Goal: Task Accomplishment & Management: Complete application form

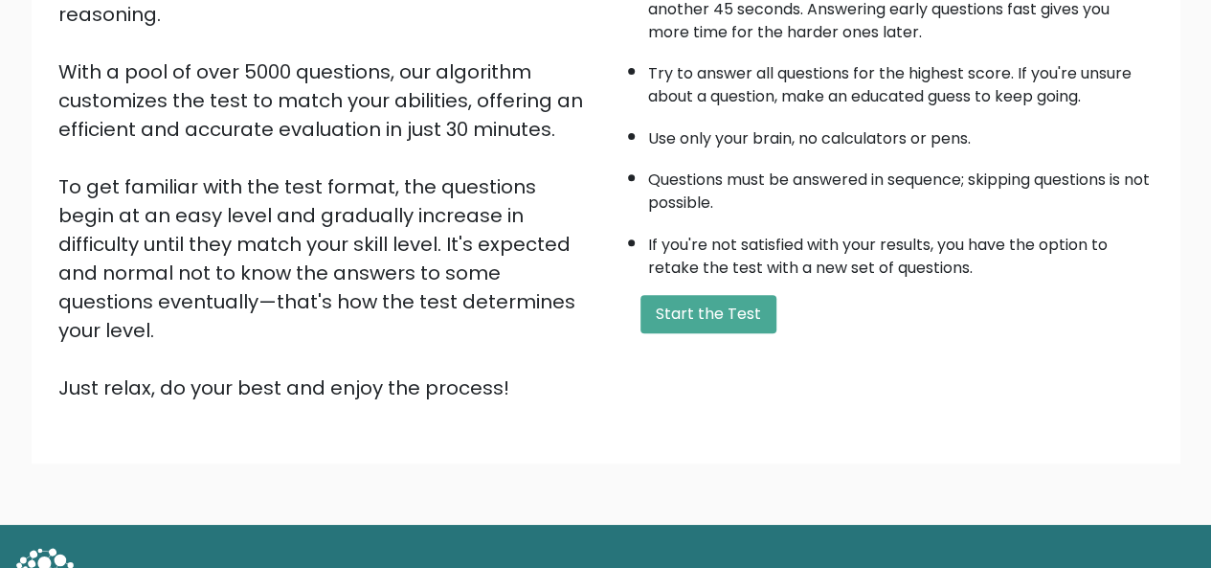
scroll to position [289, 0]
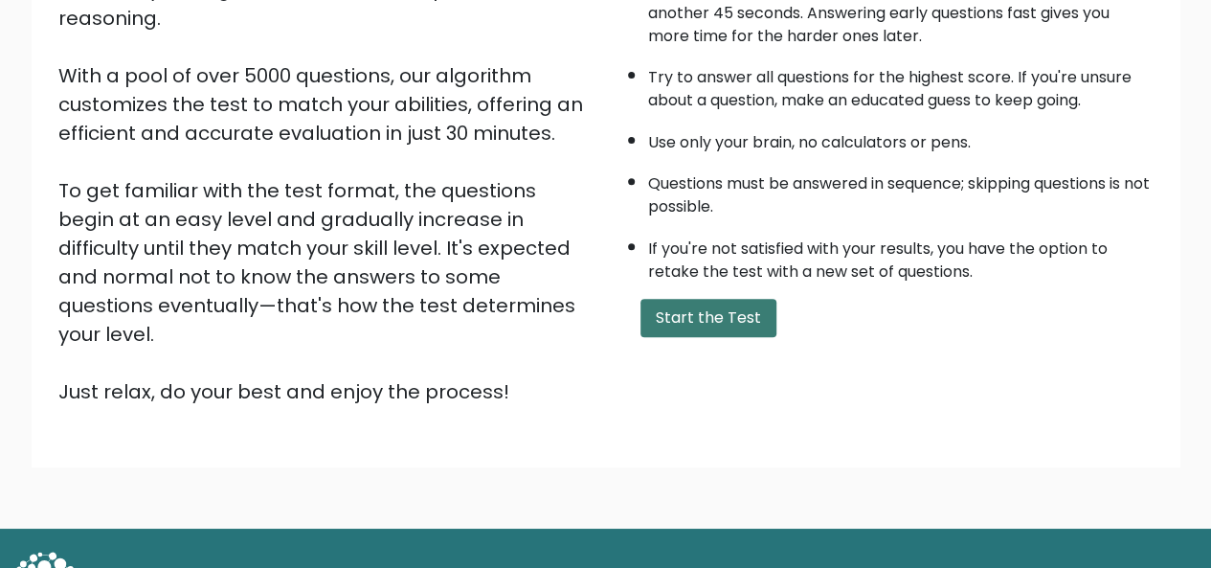
click at [714, 319] on button "Start the Test" at bounding box center [709, 318] width 136 height 38
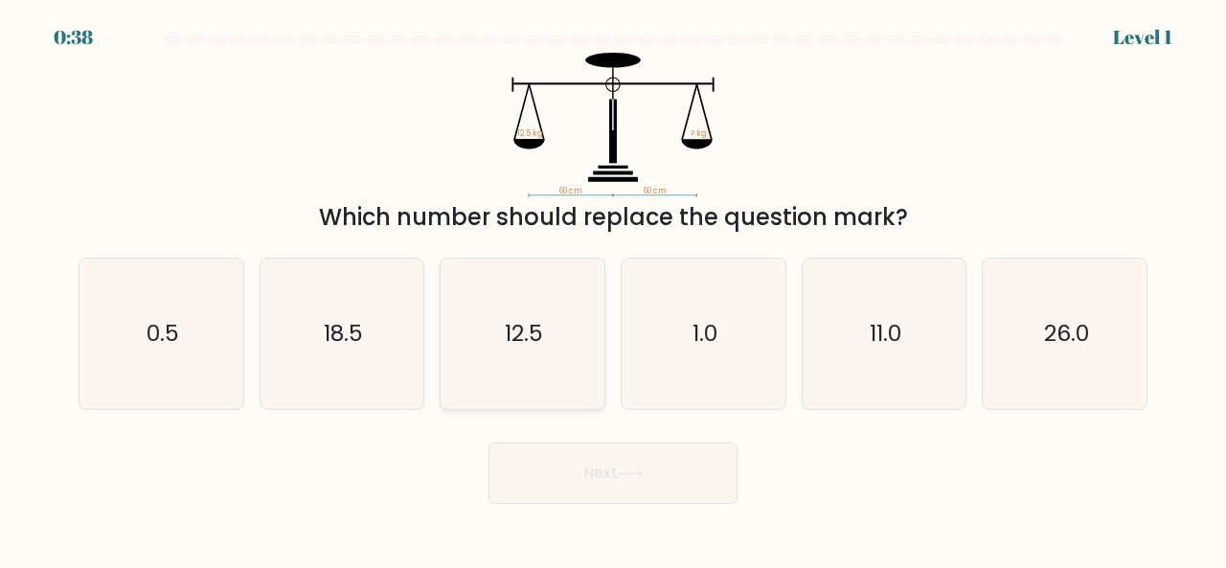
click at [553, 297] on icon "12.5" at bounding box center [522, 334] width 150 height 150
click at [613, 289] on input "c. 12.5" at bounding box center [613, 286] width 1 height 5
radio input "true"
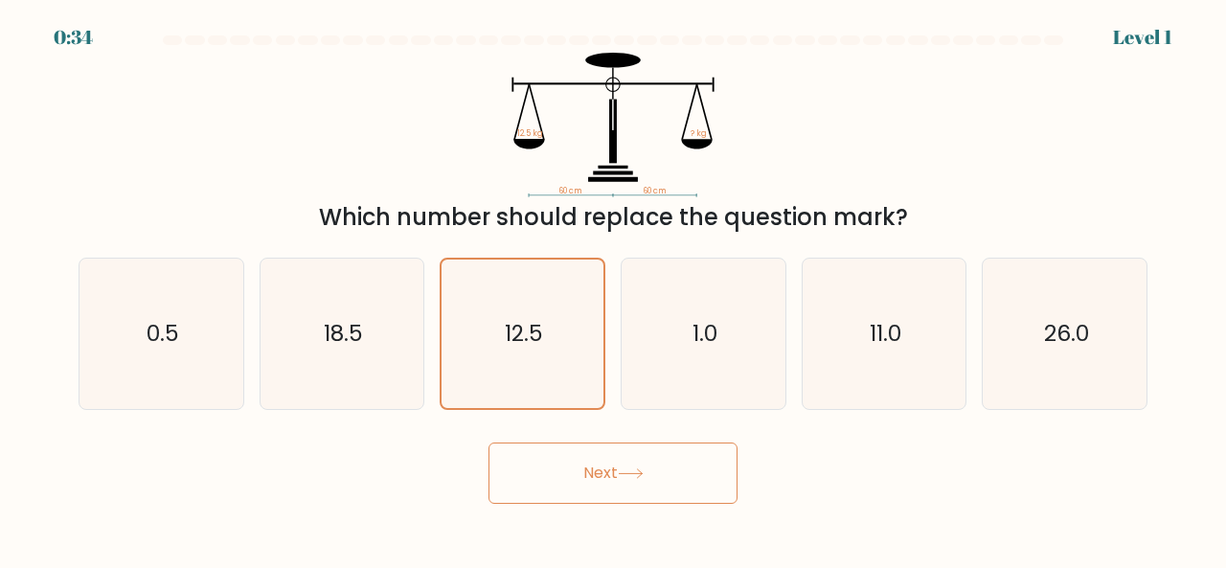
click at [651, 485] on button "Next" at bounding box center [612, 472] width 249 height 61
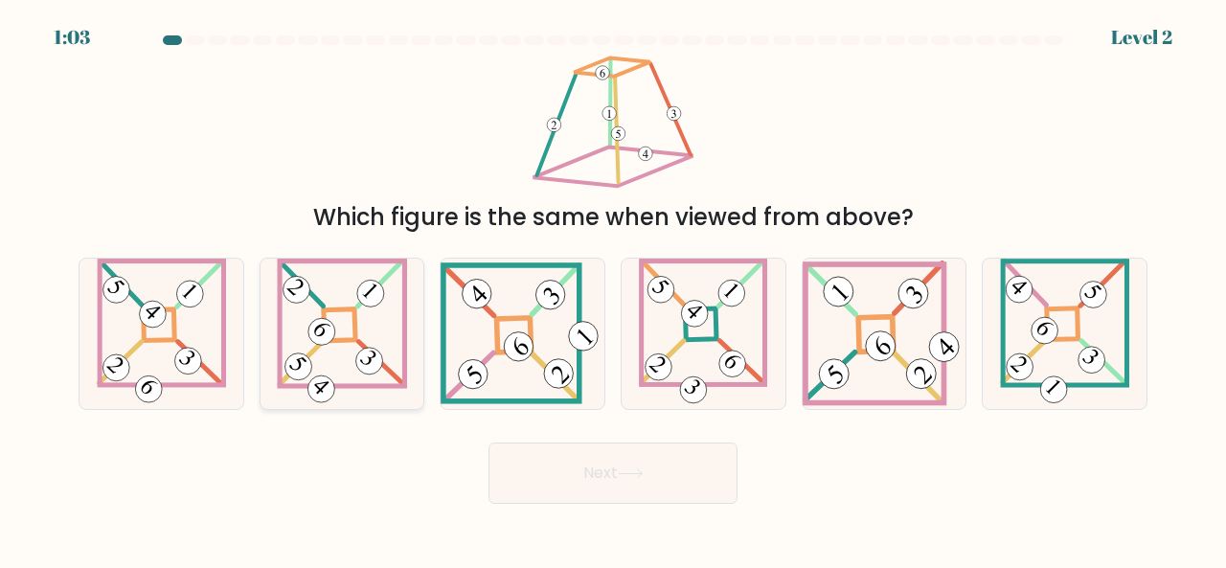
click at [329, 374] on icon at bounding box center [342, 334] width 130 height 150
click at [613, 289] on input "b." at bounding box center [613, 286] width 1 height 5
radio input "true"
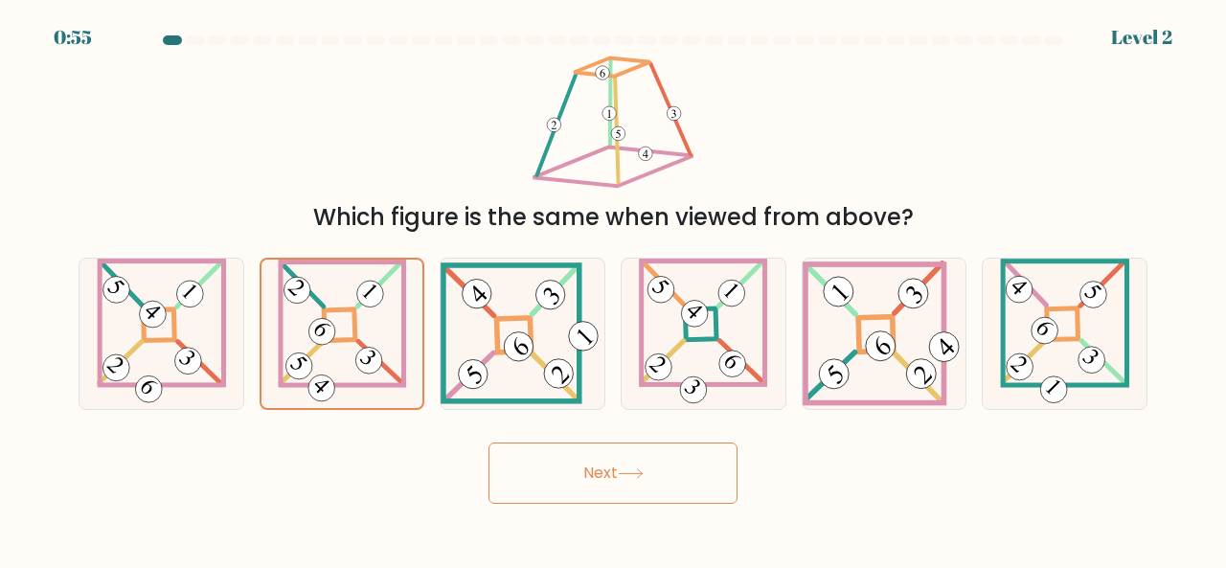
click at [616, 470] on button "Next" at bounding box center [612, 472] width 249 height 61
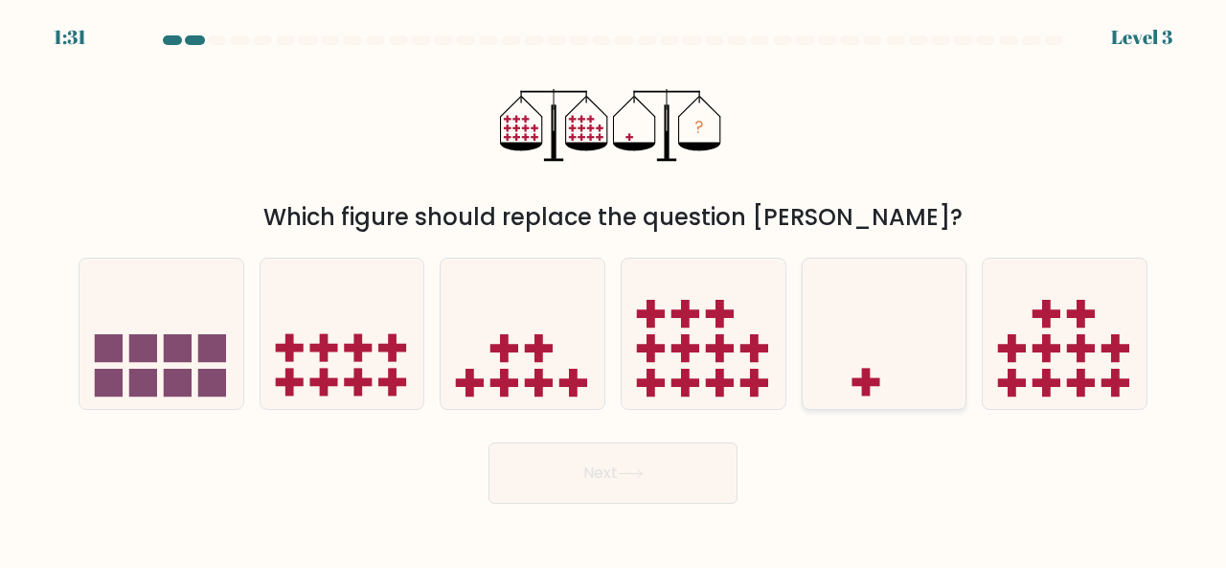
click at [844, 349] on icon at bounding box center [884, 332] width 164 height 135
click at [614, 289] on input "e." at bounding box center [613, 286] width 1 height 5
radio input "true"
click at [630, 473] on icon at bounding box center [630, 473] width 23 height 9
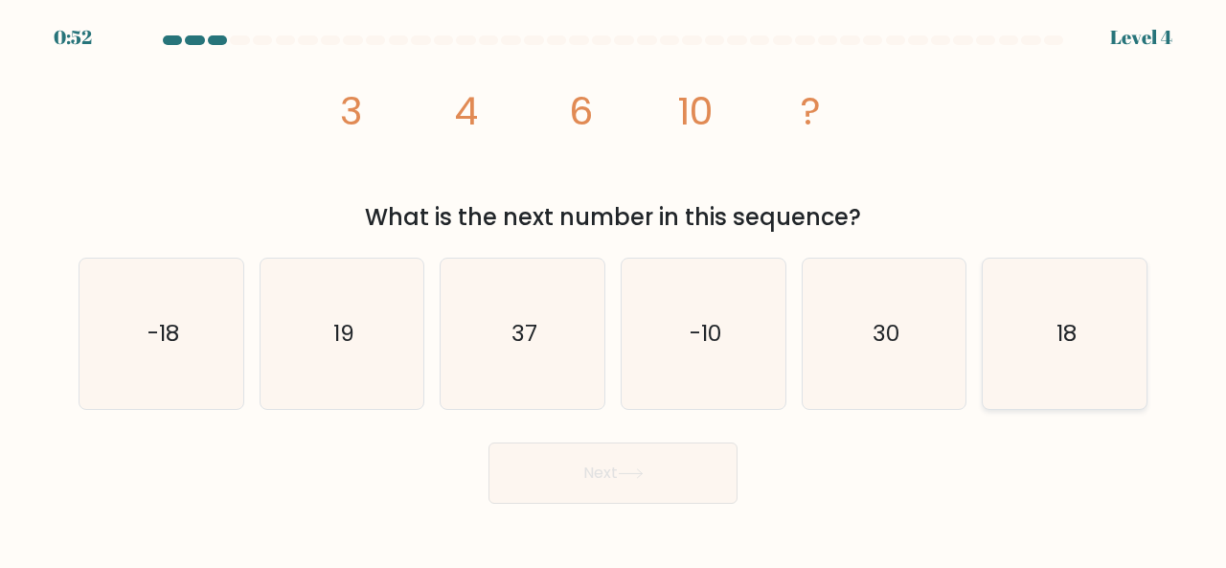
click at [1016, 320] on icon "18" at bounding box center [1064, 334] width 150 height 150
click at [614, 289] on input "f. 18" at bounding box center [613, 286] width 1 height 5
radio input "true"
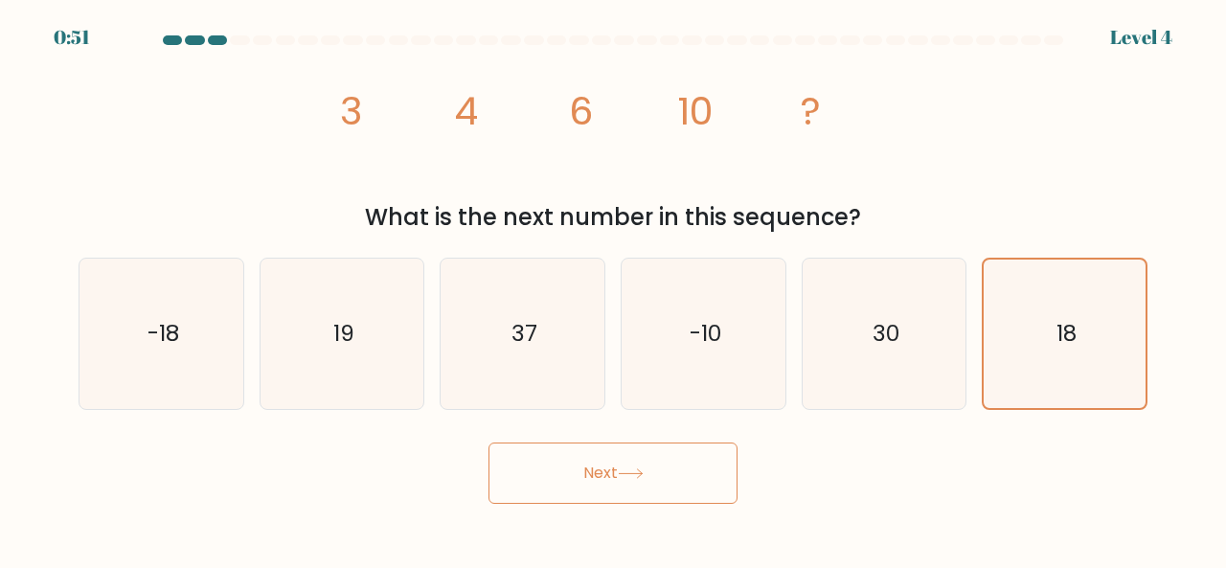
click at [642, 469] on icon at bounding box center [630, 473] width 23 height 9
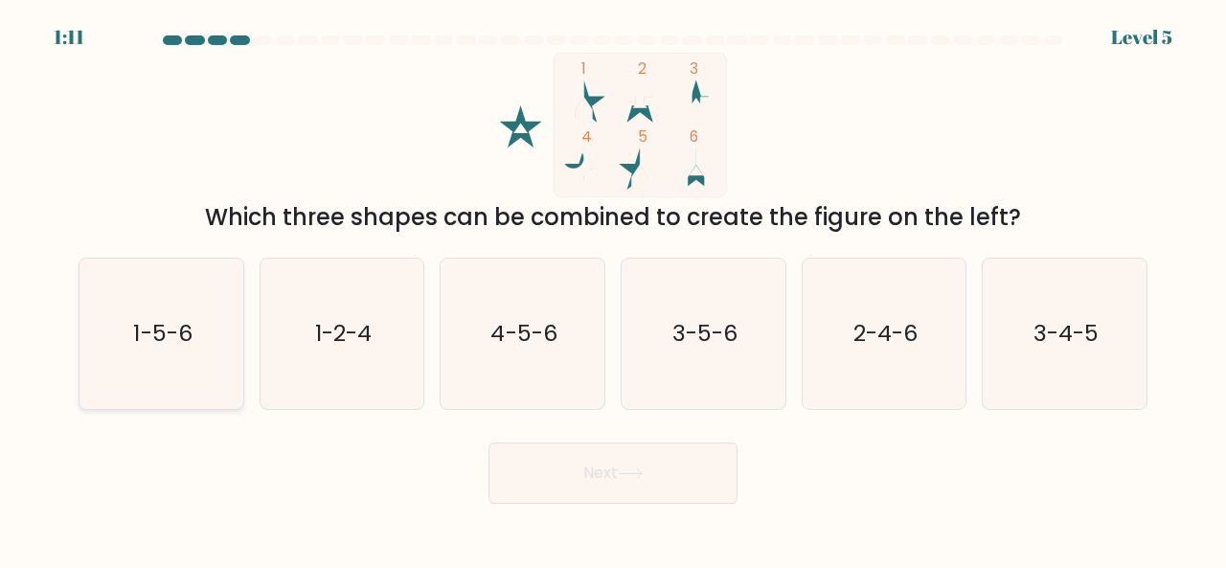
click at [196, 374] on icon "1-5-6" at bounding box center [161, 334] width 150 height 150
click at [613, 289] on input "a. 1-5-6" at bounding box center [613, 286] width 1 height 5
radio input "true"
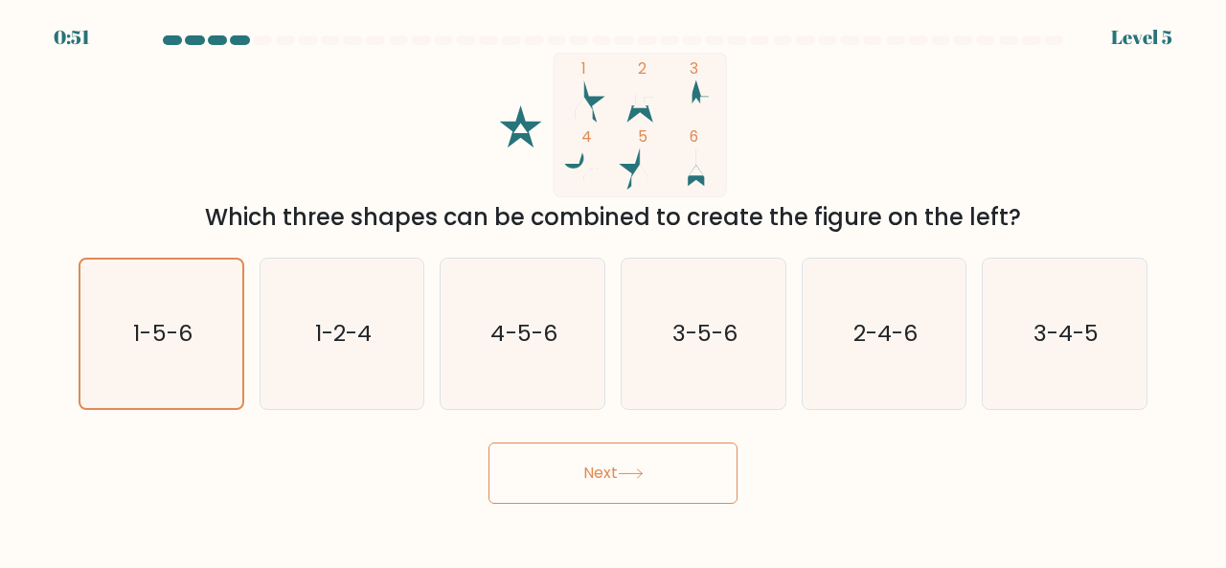
click at [578, 463] on button "Next" at bounding box center [612, 472] width 249 height 61
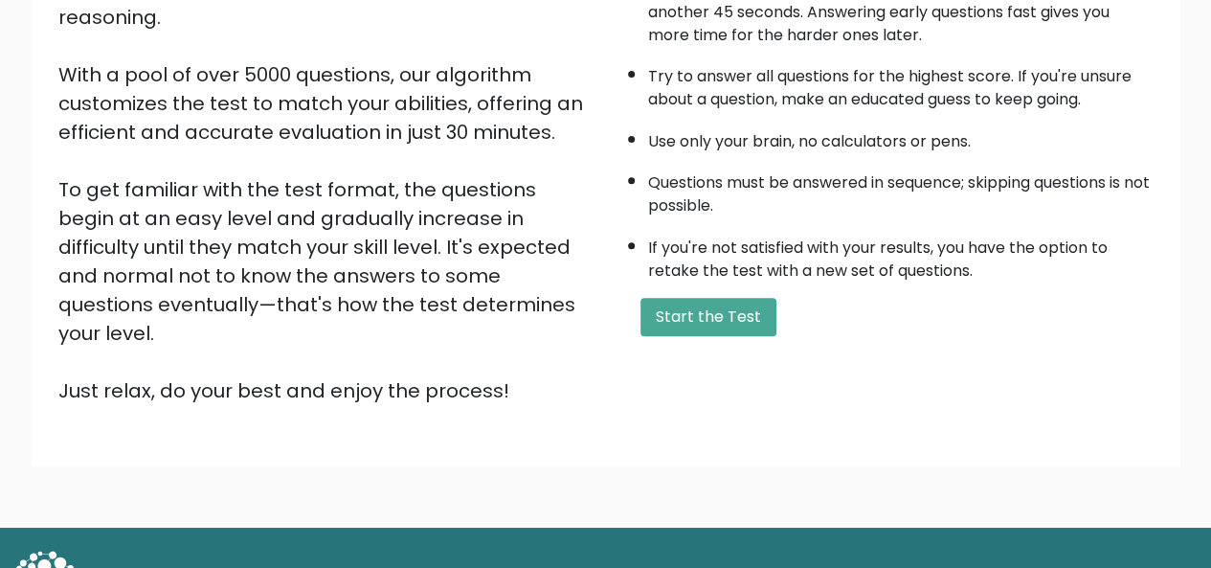
scroll to position [308, 0]
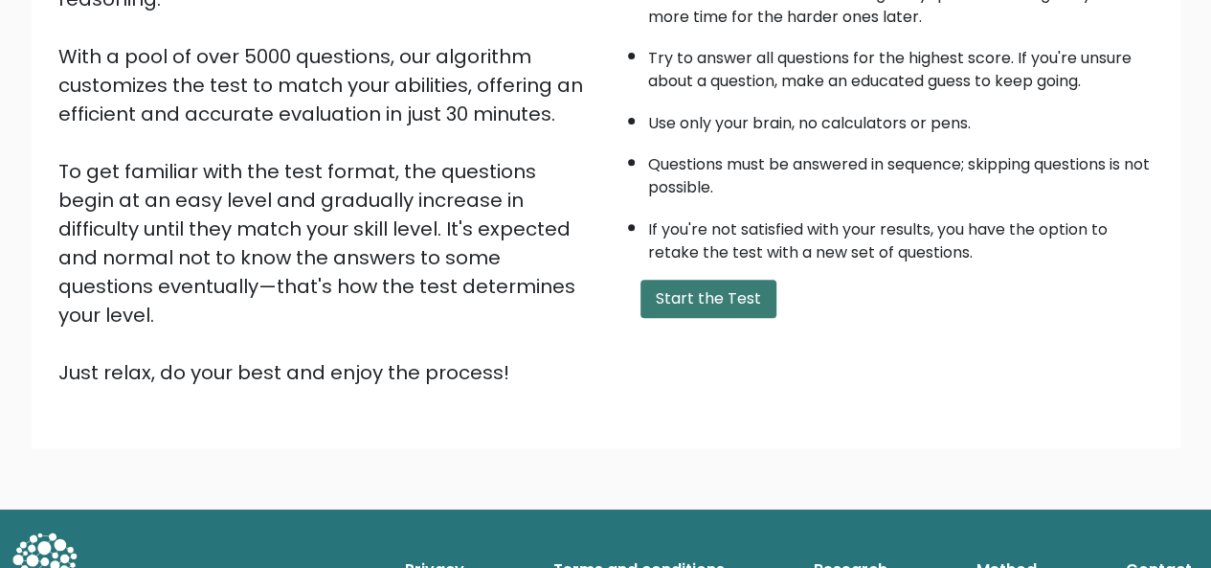
click at [747, 284] on button "Start the Test" at bounding box center [709, 299] width 136 height 38
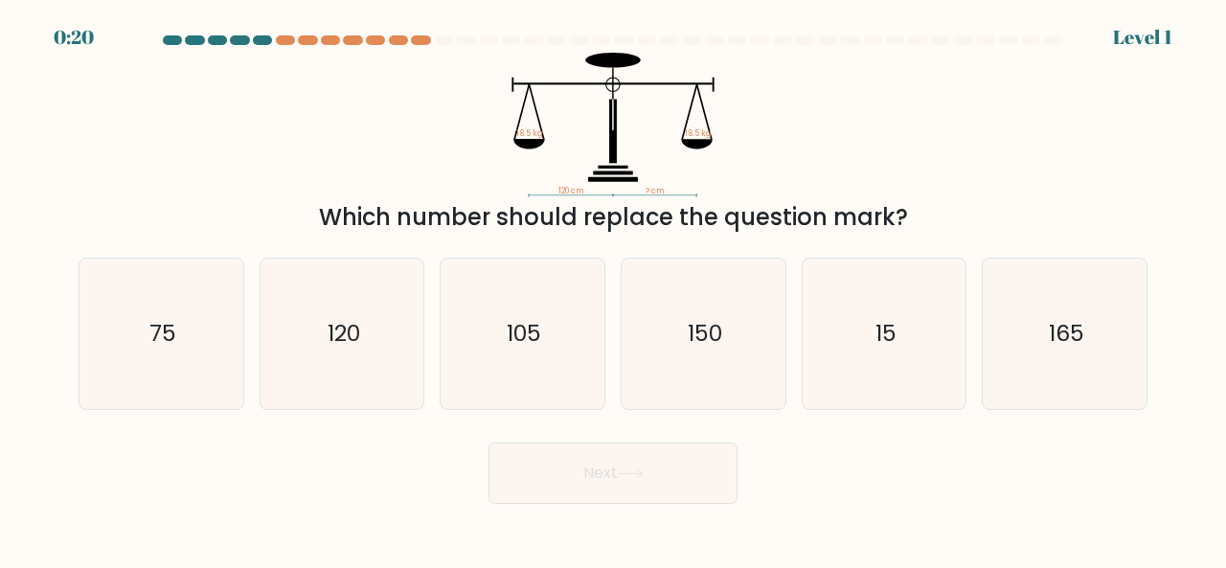
drag, startPoint x: 663, startPoint y: 0, endPoint x: 849, endPoint y: 438, distance: 475.8
click at [849, 438] on div "Next" at bounding box center [613, 468] width 1092 height 71
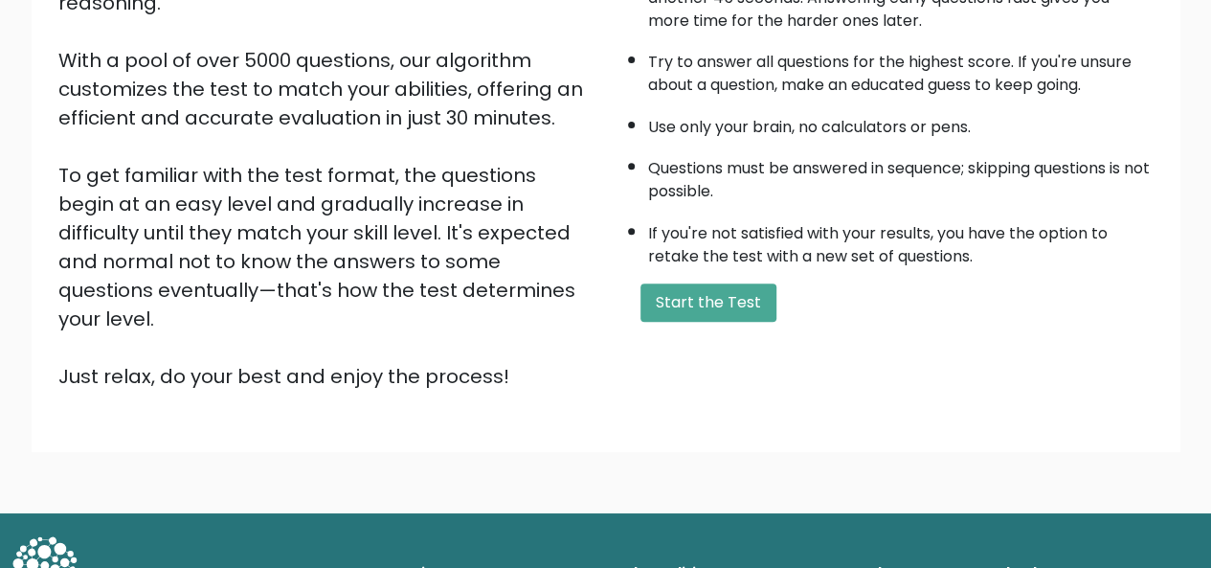
scroll to position [308, 0]
